Goal: Task Accomplishment & Management: Use online tool/utility

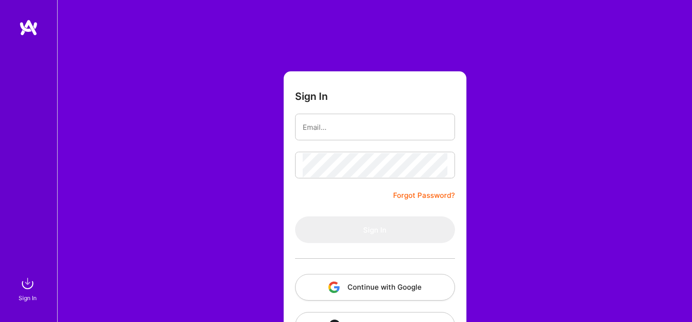
click at [363, 281] on button "Continue with Google" at bounding box center [375, 287] width 160 height 27
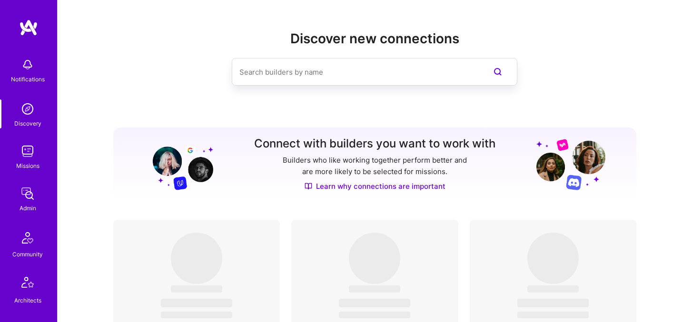
click at [26, 152] on img at bounding box center [27, 151] width 19 height 19
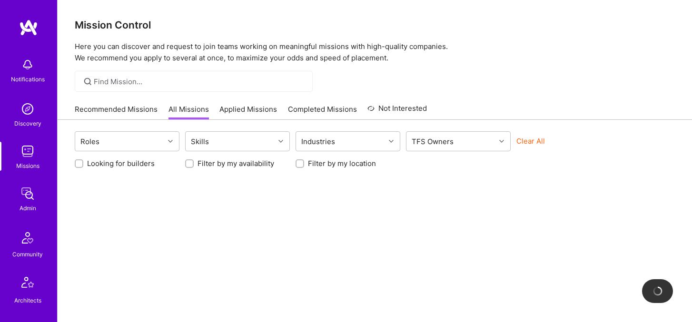
click at [525, 135] on div "Roles Skills Industries TFS Owners Clear All" at bounding box center [375, 142] width 600 height 22
click at [526, 140] on button "Clear All" at bounding box center [531, 141] width 29 height 10
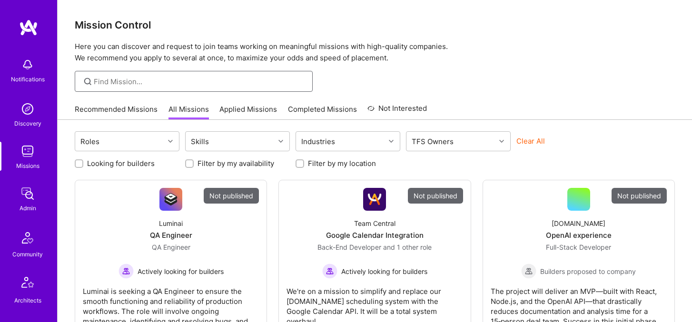
click at [211, 80] on input at bounding box center [200, 82] width 212 height 10
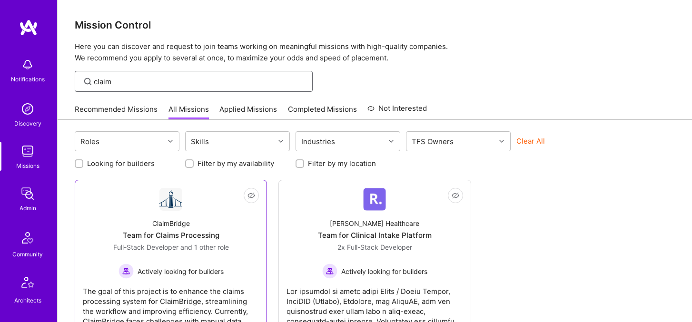
type input "claim"
click at [185, 236] on div "Team for Claims Processing" at bounding box center [171, 235] width 97 height 10
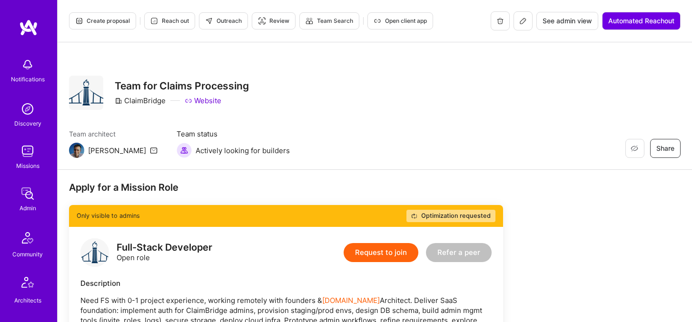
click at [519, 20] on icon at bounding box center [523, 21] width 8 height 8
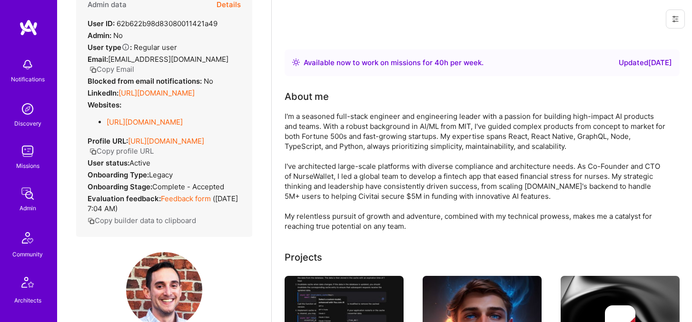
scroll to position [26, 0]
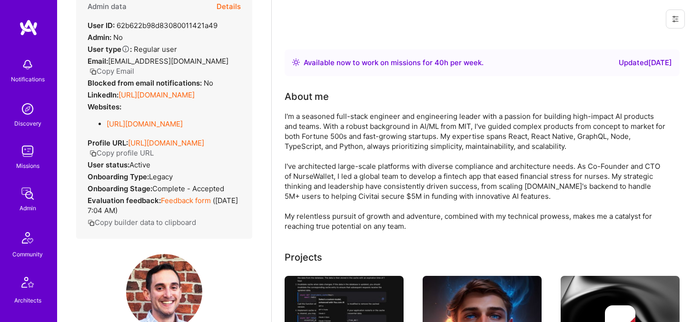
click at [134, 66] on button "Copy Email" at bounding box center [112, 71] width 45 height 10
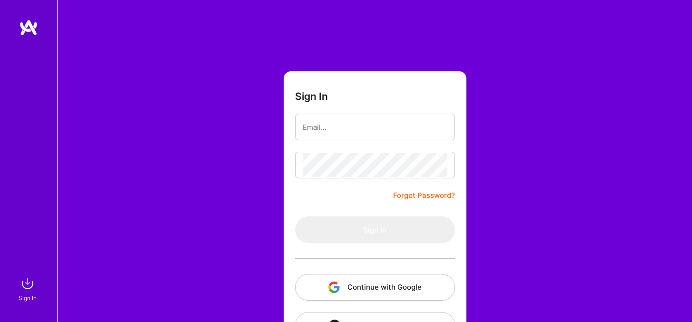
click at [361, 284] on button "Continue with Google" at bounding box center [375, 287] width 160 height 27
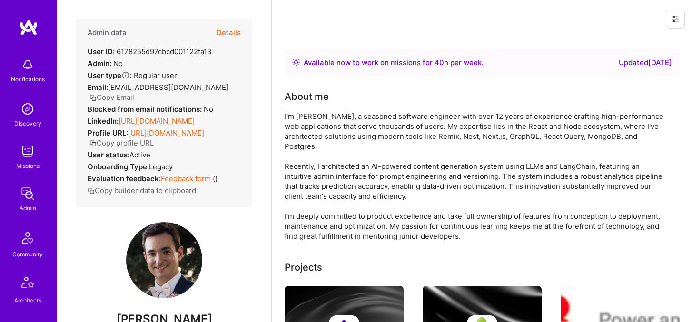
click at [134, 92] on button "Copy Email" at bounding box center [112, 97] width 45 height 10
